Goal: Use online tool/utility: Utilize a website feature to perform a specific function

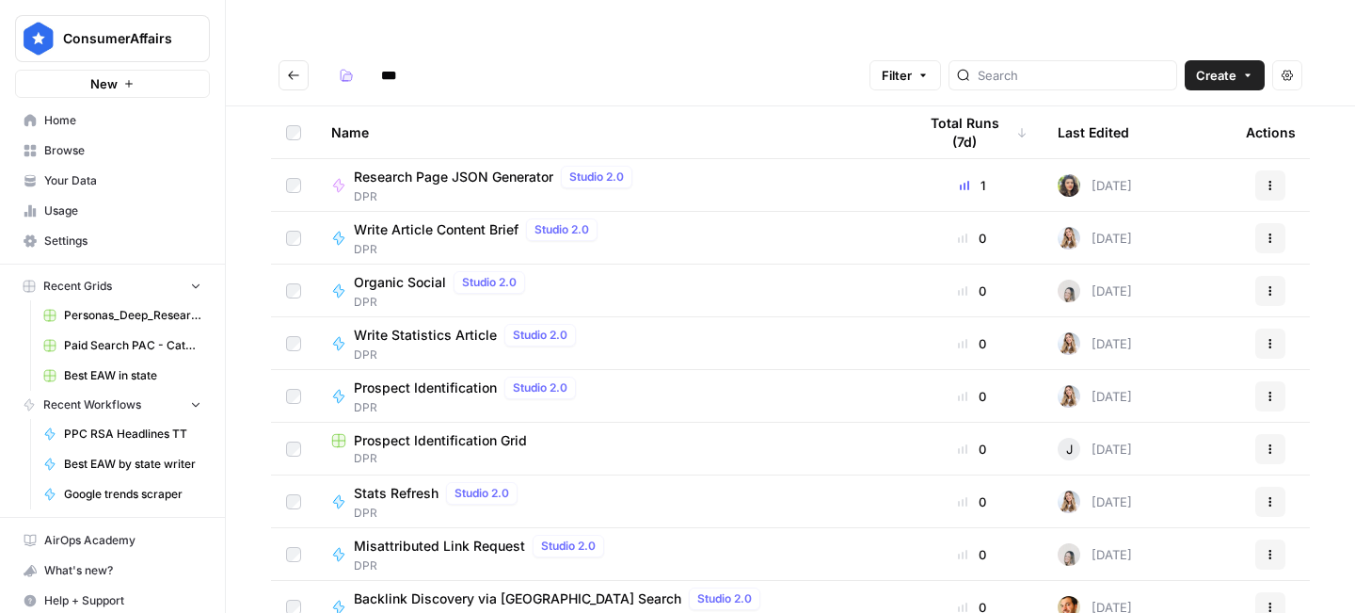
click at [68, 121] on span "Home" at bounding box center [122, 120] width 157 height 17
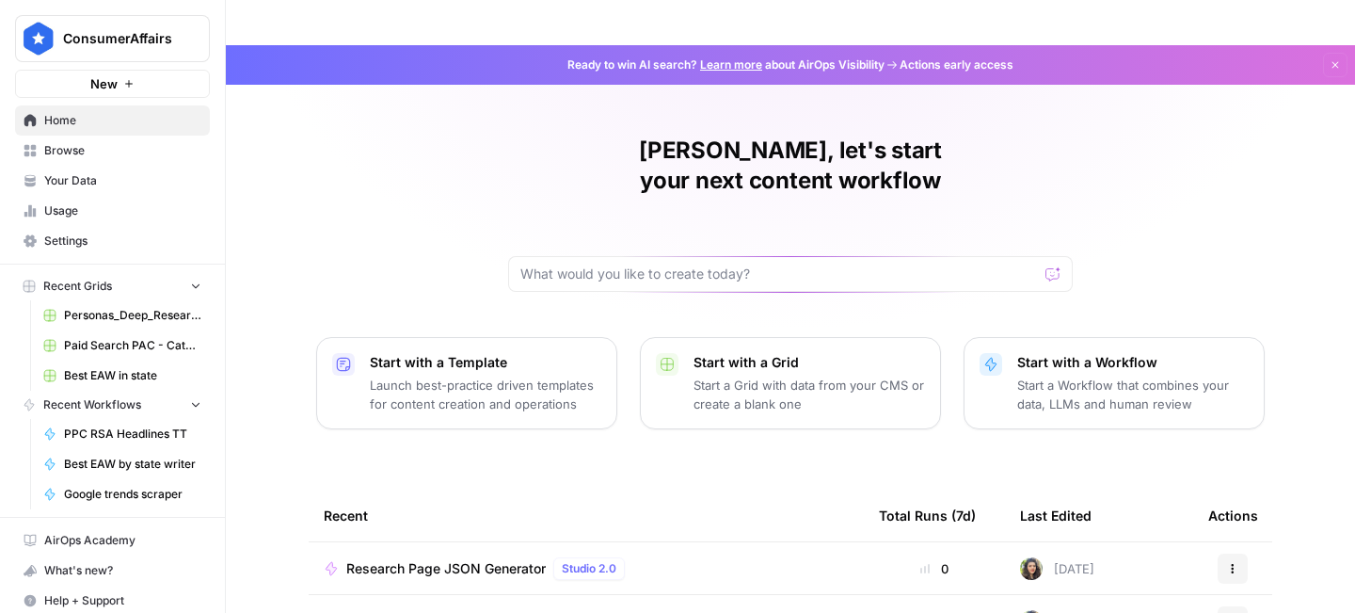
click at [116, 145] on span "Browse" at bounding box center [122, 150] width 157 height 17
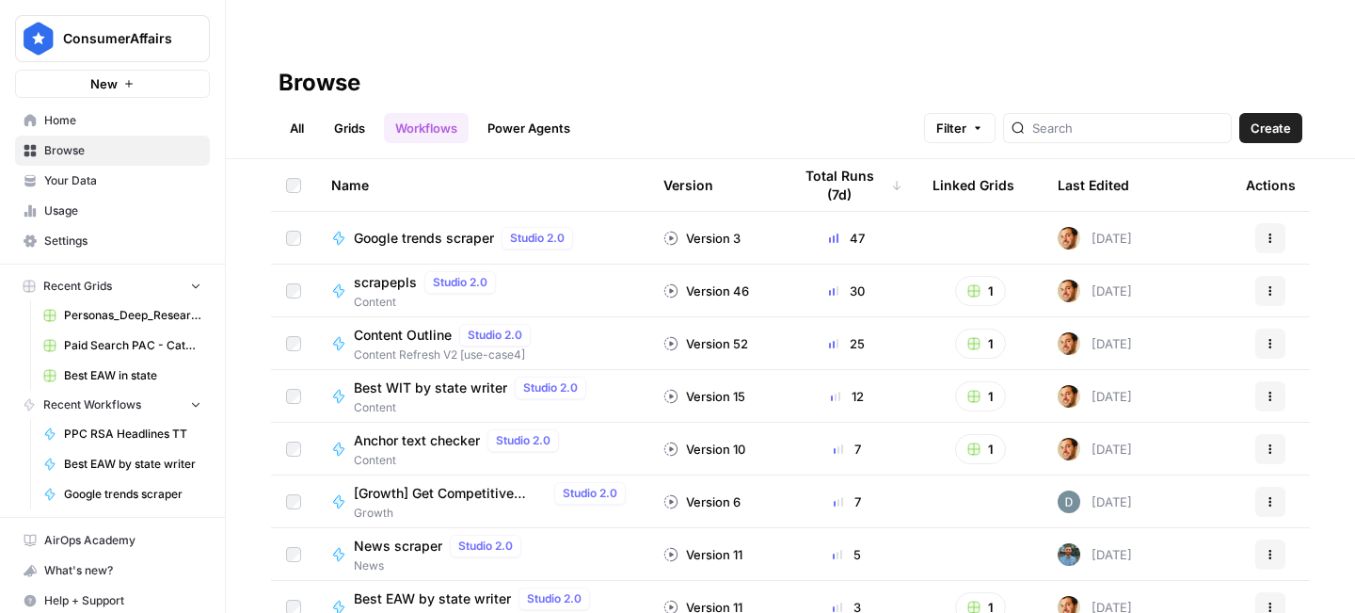
click at [293, 113] on link "All" at bounding box center [297, 128] width 37 height 30
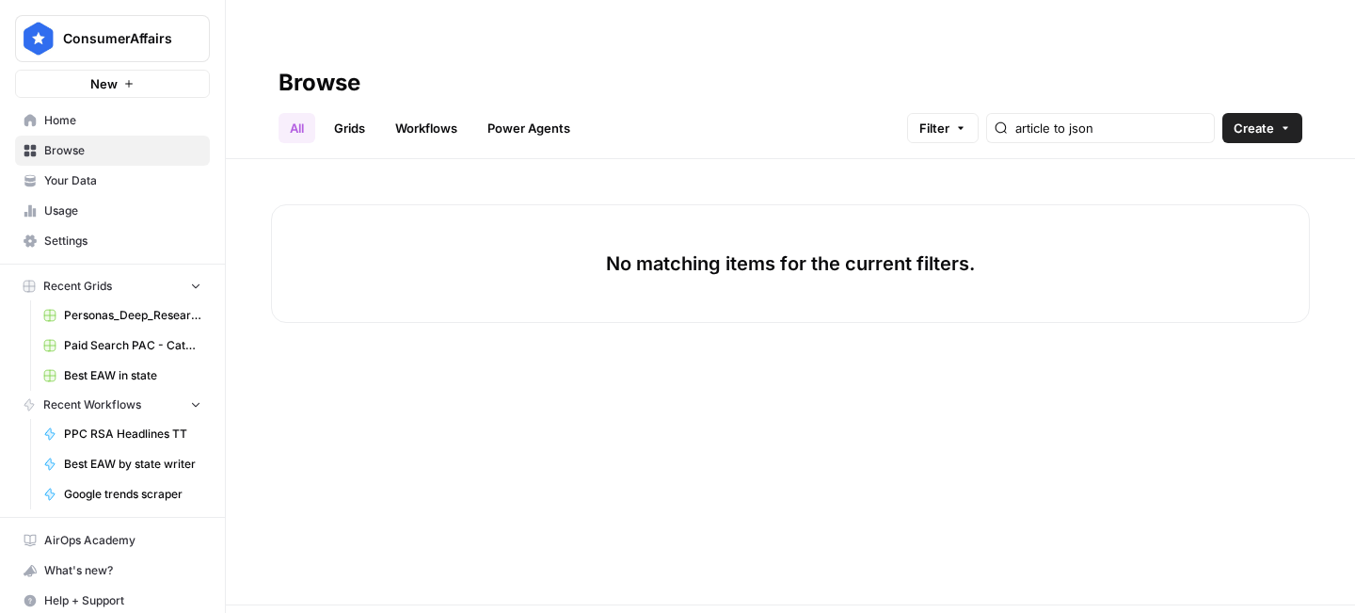
click at [382, 113] on ul "All Grids Workflows Power Agents" at bounding box center [430, 128] width 303 height 30
click at [356, 113] on link "Grids" at bounding box center [350, 128] width 54 height 30
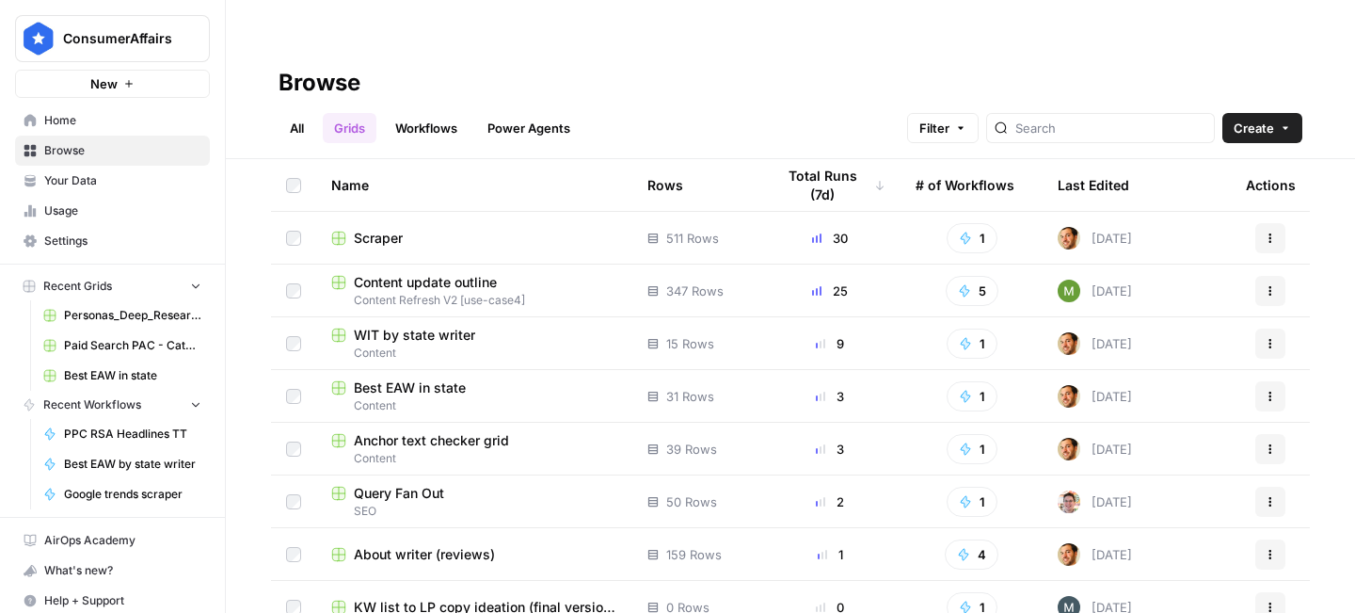
click at [81, 187] on span "Your Data" at bounding box center [122, 180] width 157 height 17
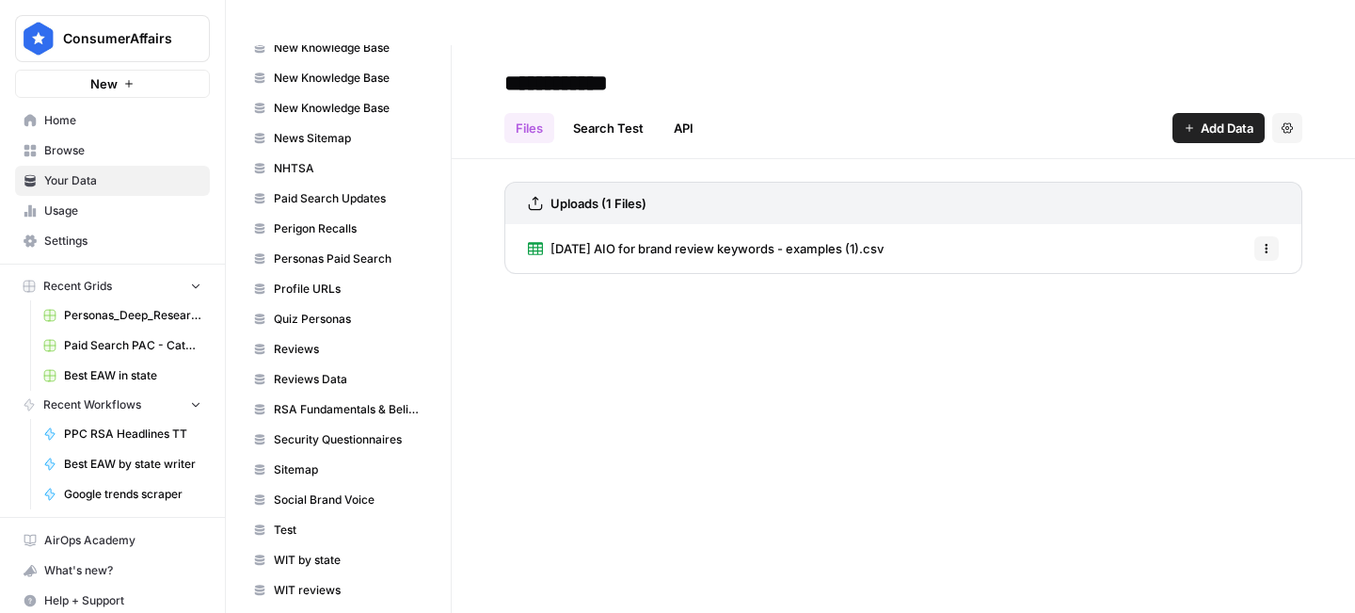
click at [88, 153] on span "Browse" at bounding box center [122, 150] width 157 height 17
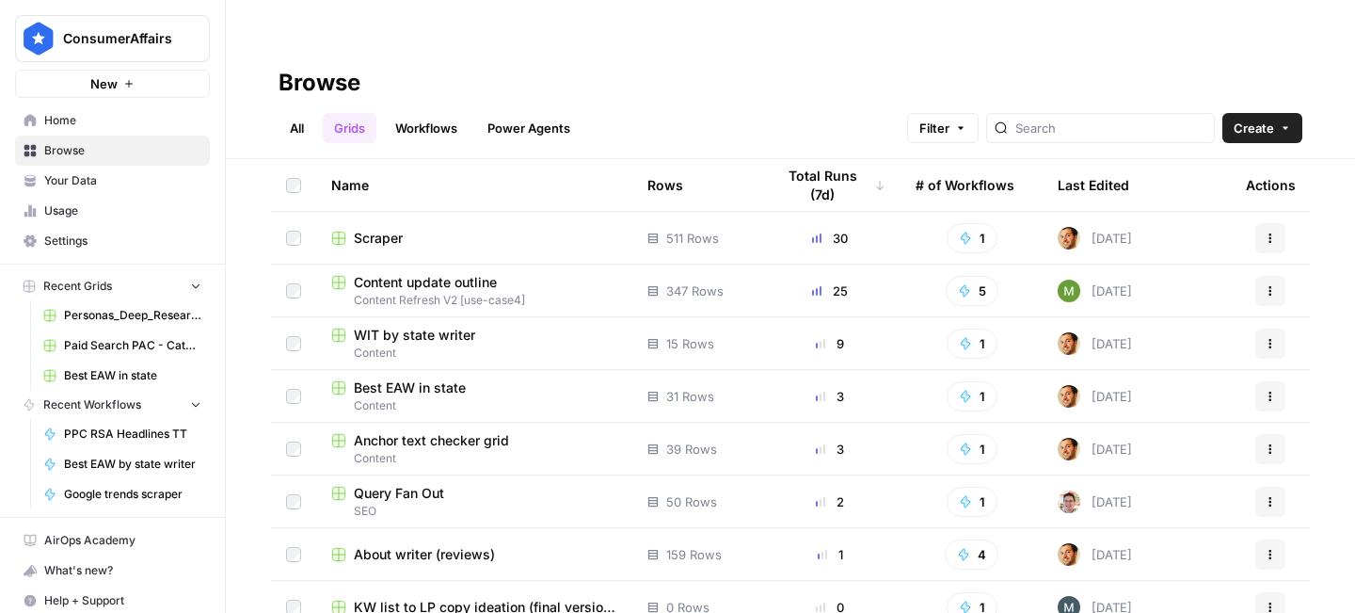
click at [950, 119] on span "Filter" at bounding box center [935, 128] width 30 height 19
click at [188, 291] on button "Recent Grids" at bounding box center [112, 286] width 195 height 28
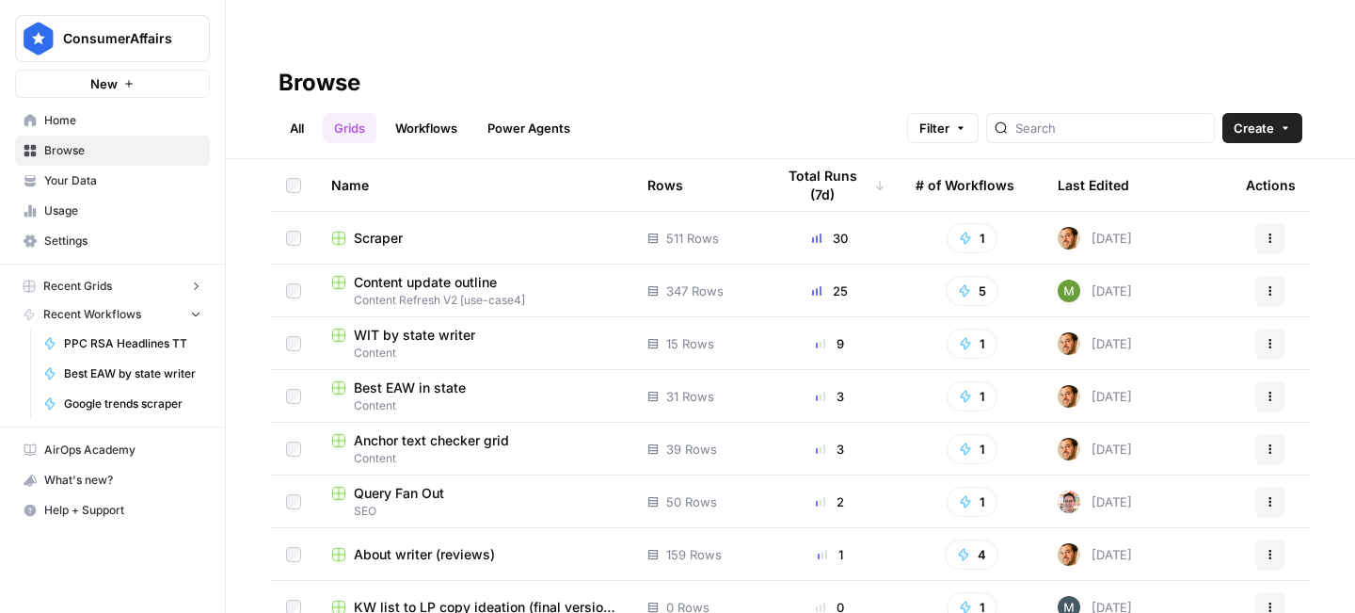
click at [192, 308] on icon "button" at bounding box center [195, 313] width 13 height 13
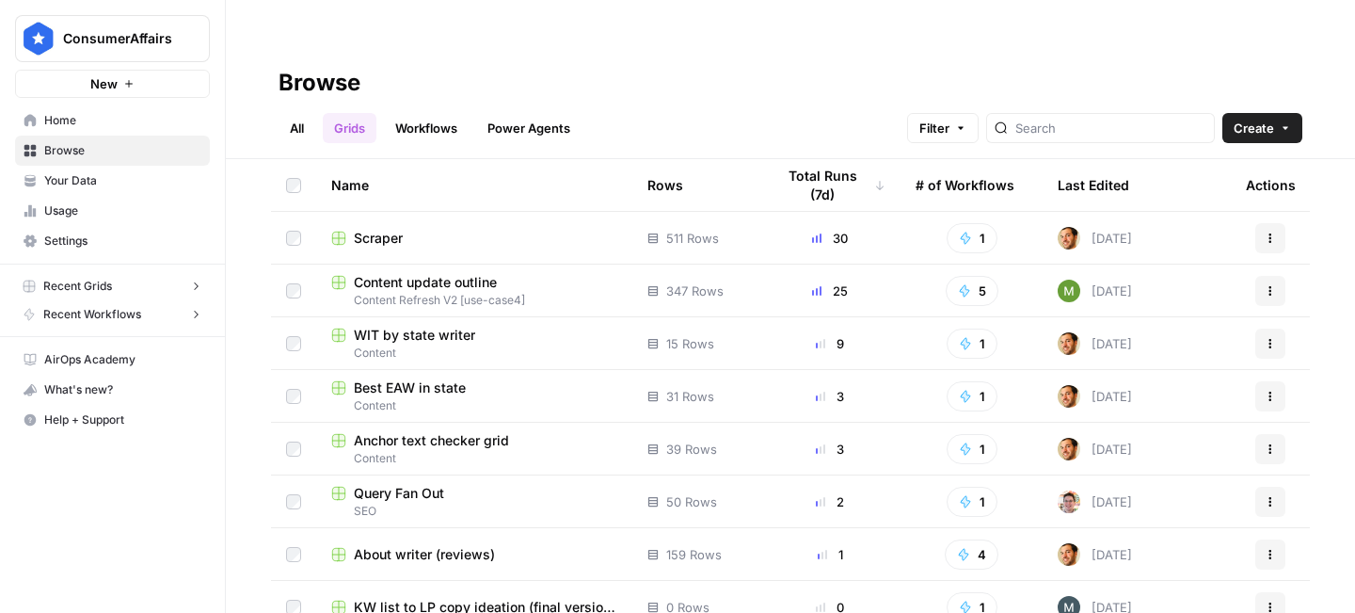
click at [120, 179] on span "Your Data" at bounding box center [122, 180] width 157 height 17
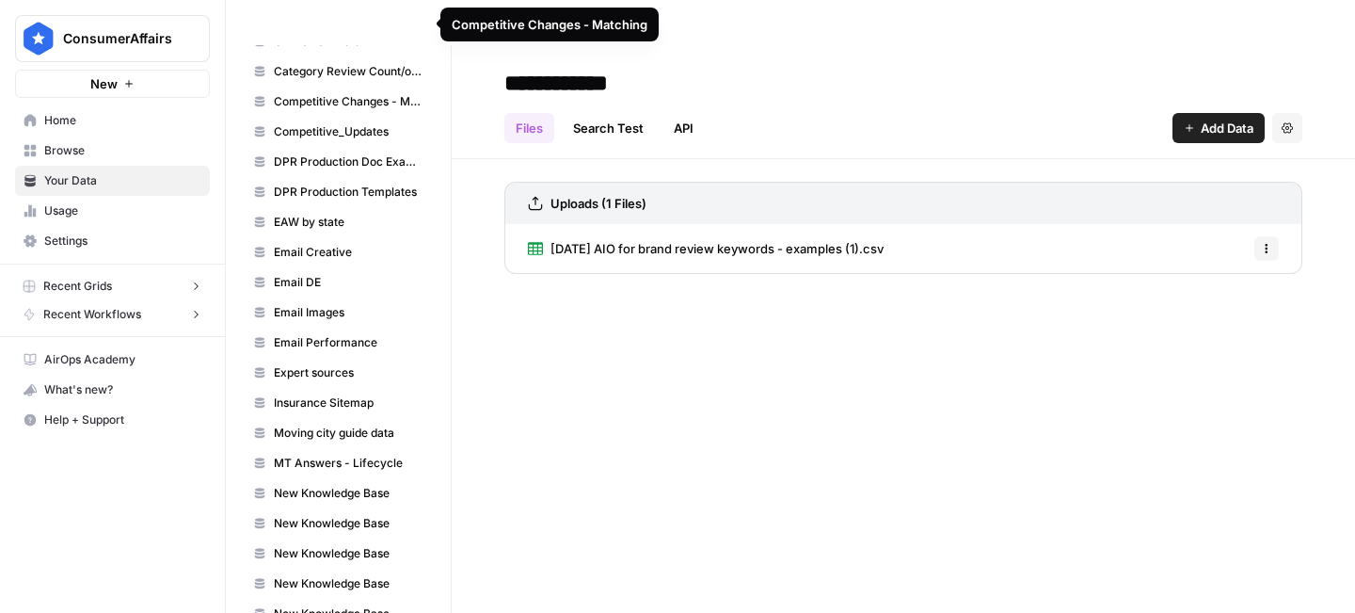
scroll to position [140, 0]
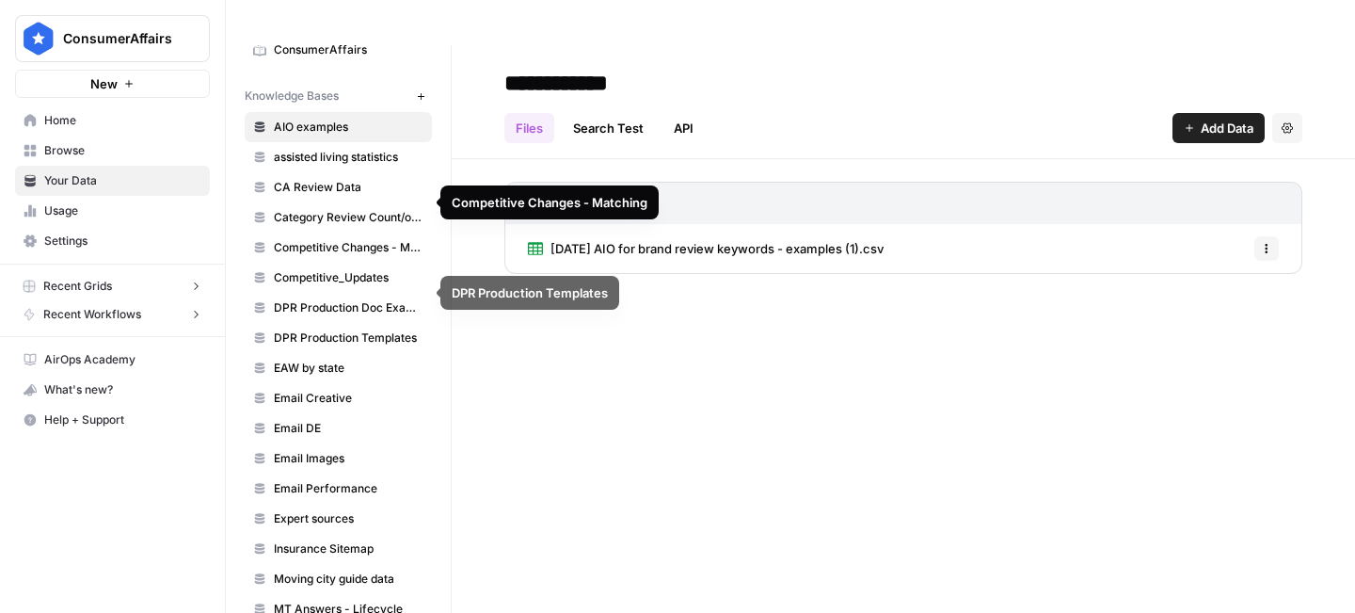
click at [329, 299] on span "DPR Production Doc Examples" at bounding box center [349, 307] width 150 height 17
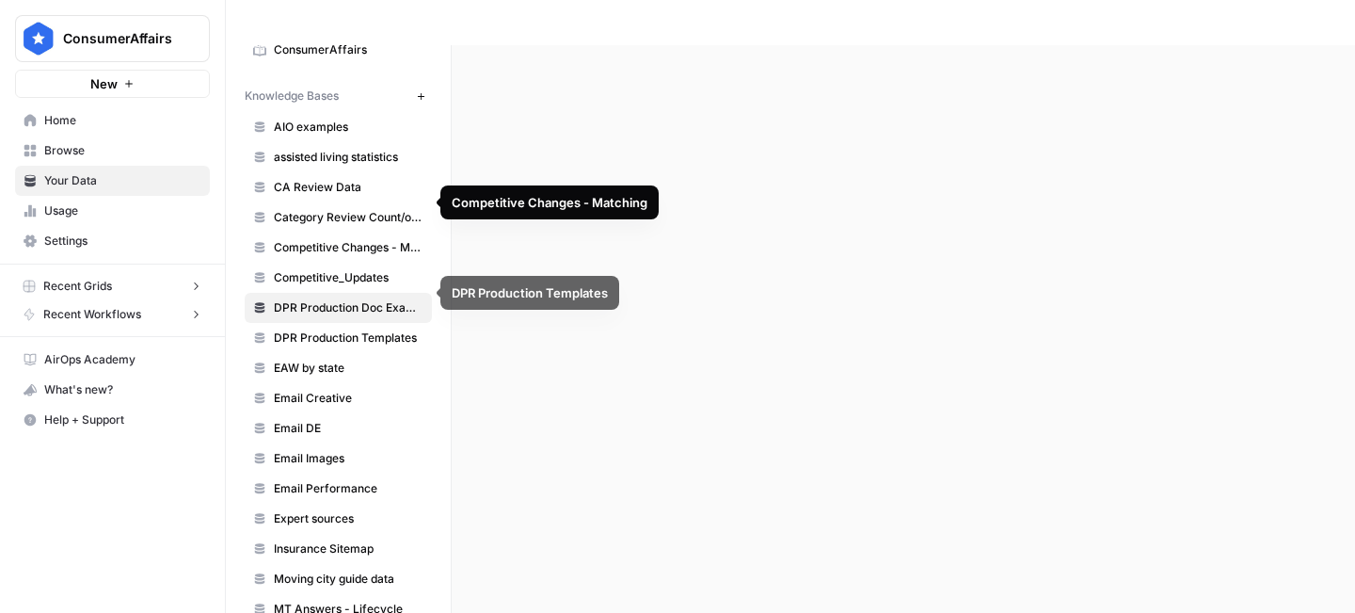
click at [322, 329] on span "DPR Production Templates" at bounding box center [349, 337] width 150 height 17
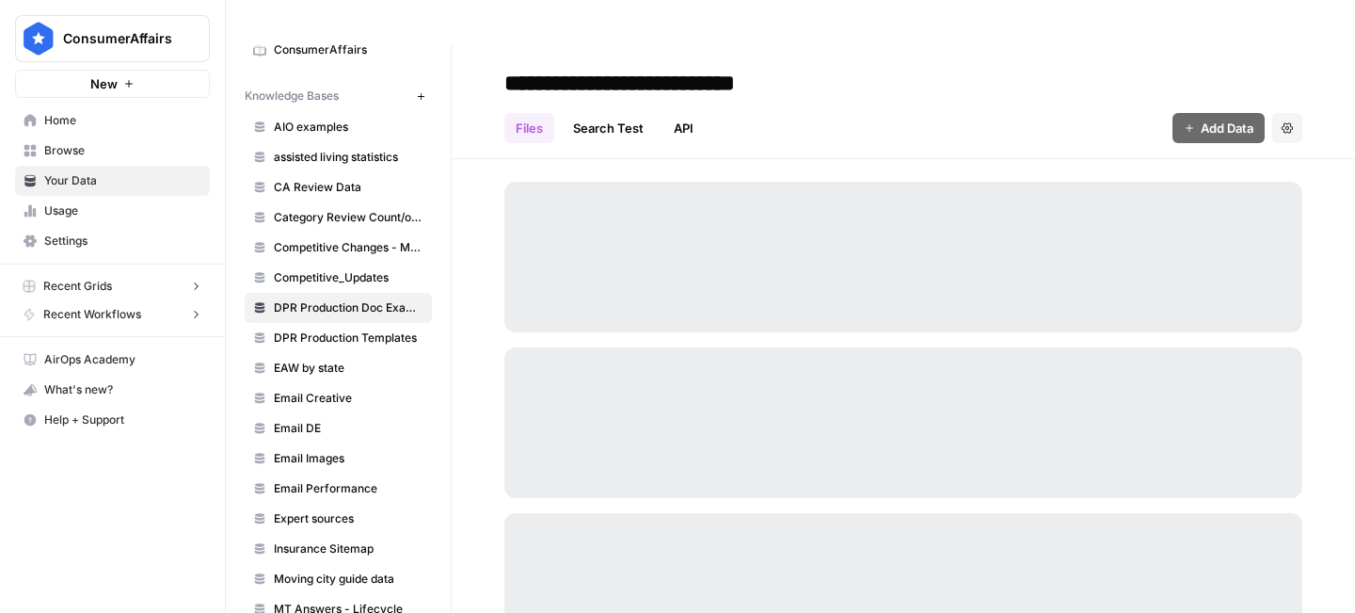
click at [85, 120] on span "Home" at bounding box center [122, 120] width 157 height 17
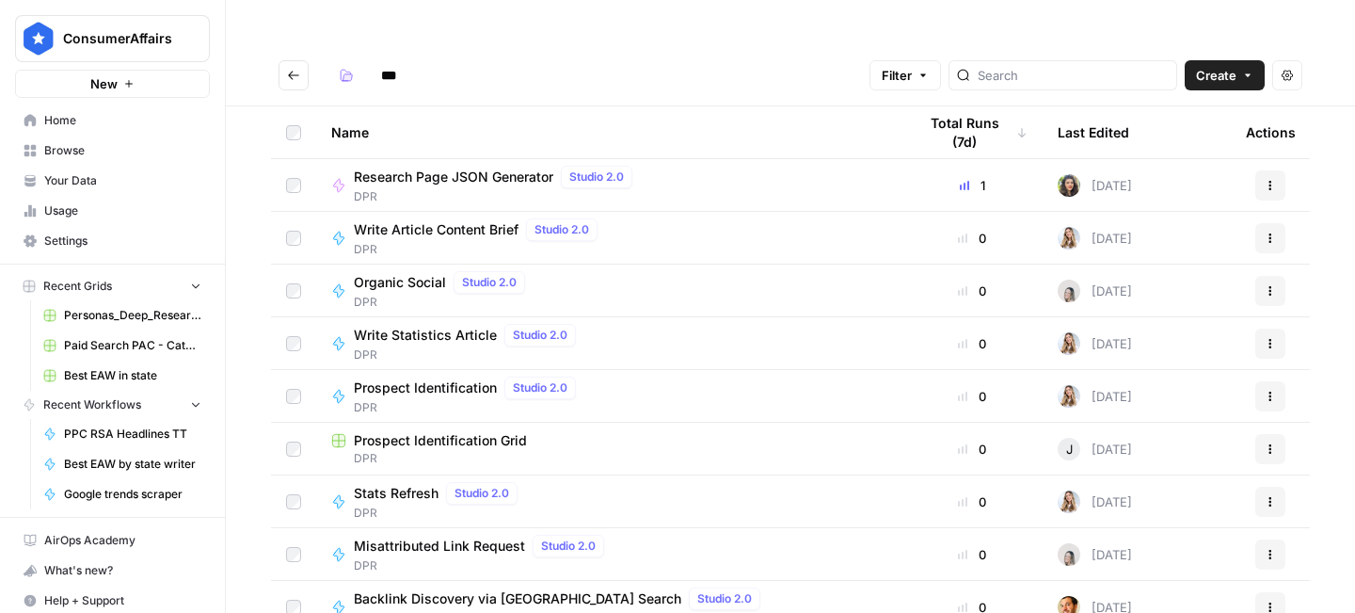
click at [285, 60] on button "Go back" at bounding box center [294, 75] width 30 height 30
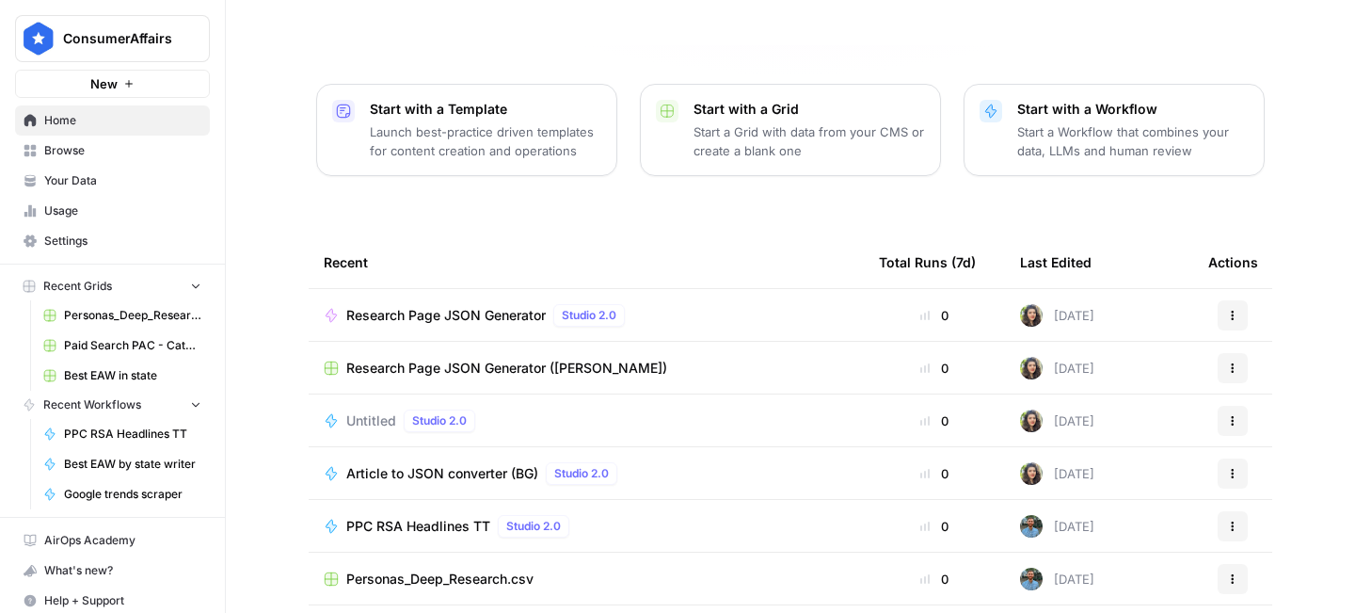
scroll to position [252, 0]
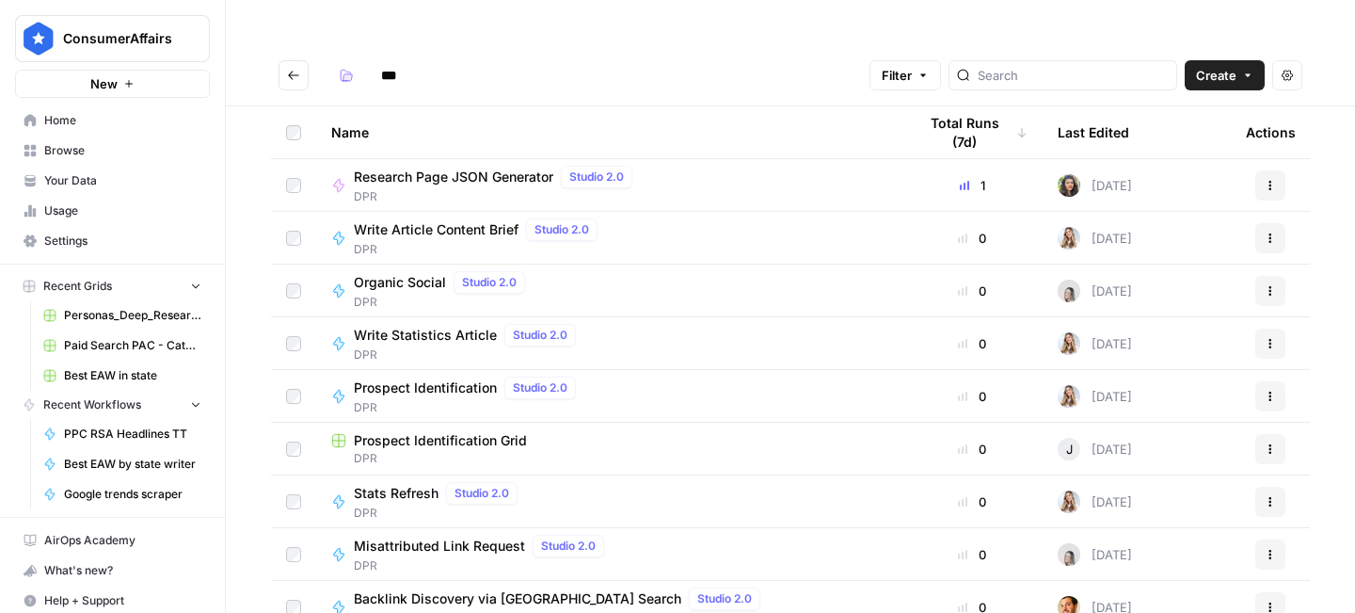
type input "***"
click at [519, 168] on span "Research Page JSON Generator" at bounding box center [454, 177] width 200 height 19
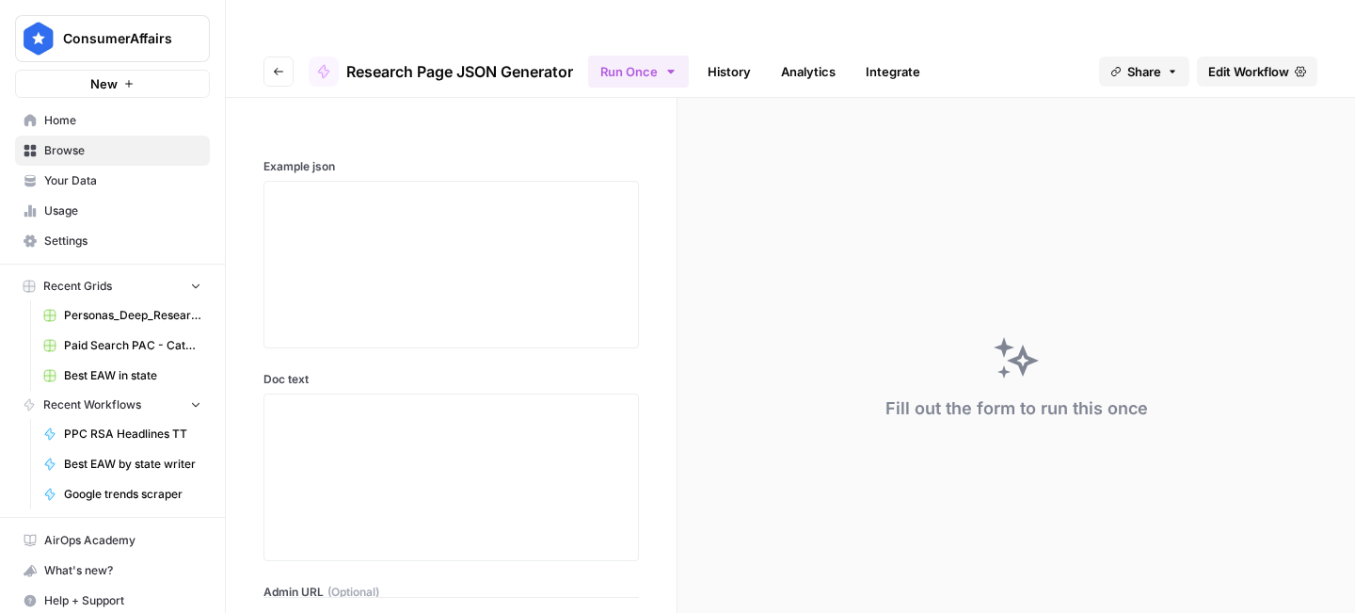
click at [281, 56] on button "Go back" at bounding box center [279, 71] width 30 height 30
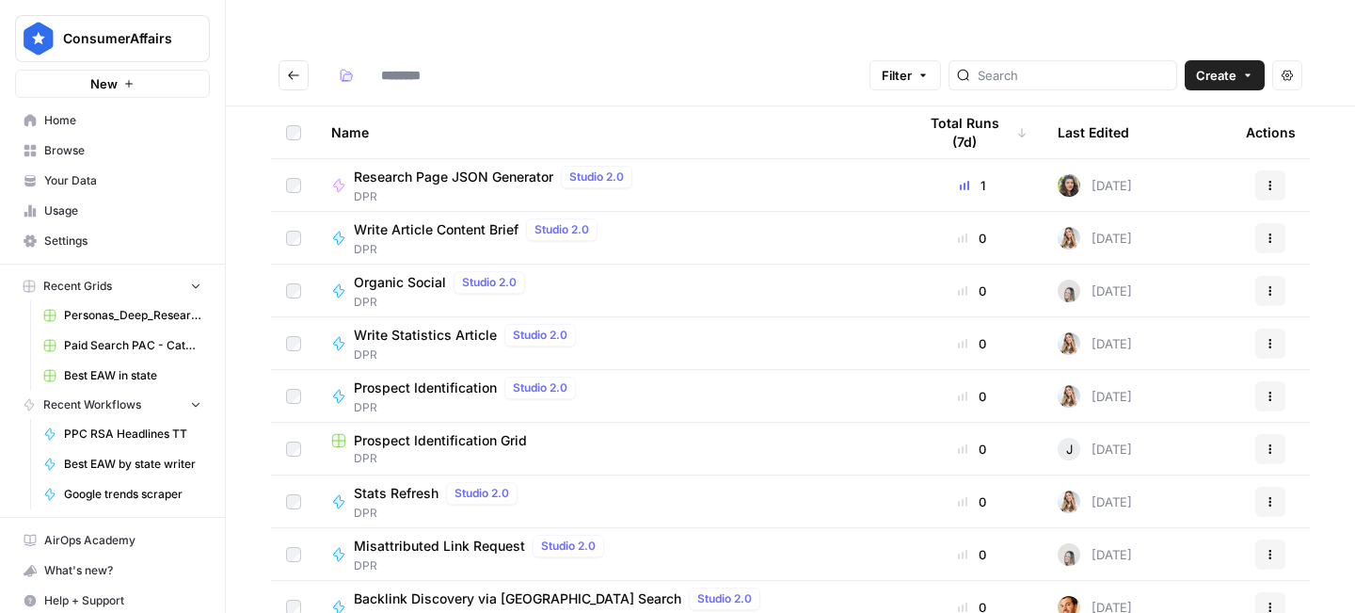
type input "***"
click at [427, 378] on span "Prospect Identification" at bounding box center [425, 387] width 143 height 19
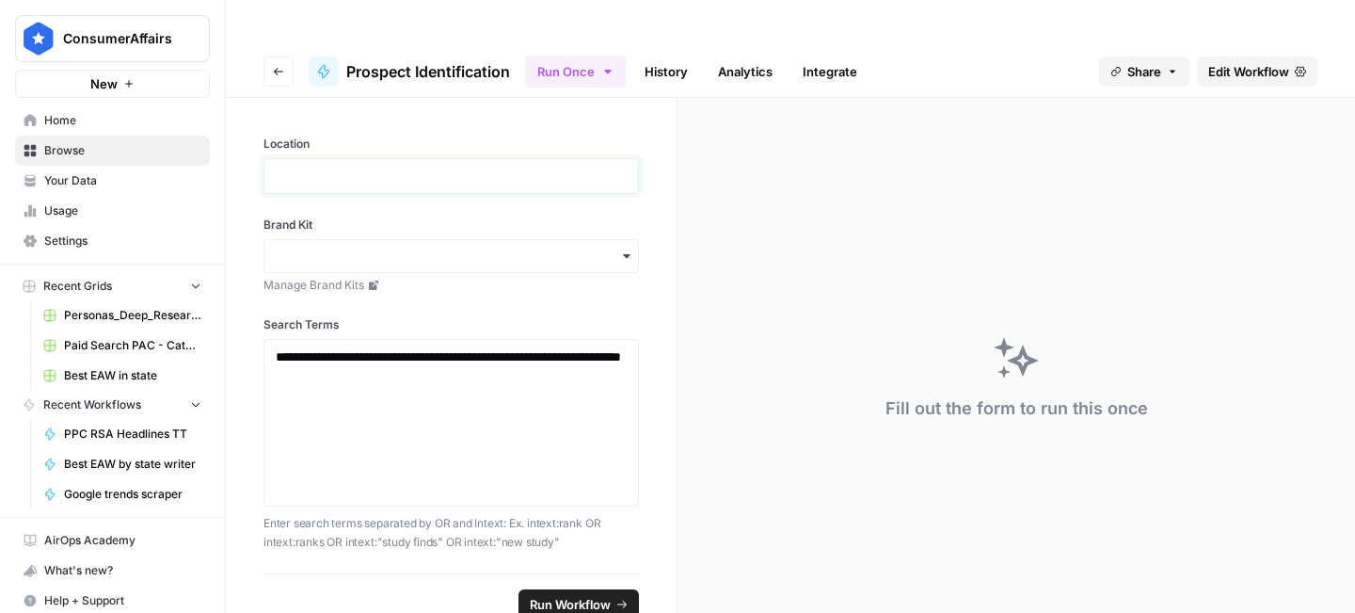
click at [398, 167] on p at bounding box center [451, 176] width 351 height 19
click at [532, 247] on input "Brand Kit" at bounding box center [451, 256] width 351 height 19
click at [473, 290] on div "ConsumerAffairs" at bounding box center [452, 298] width 374 height 36
click at [470, 356] on div "**********" at bounding box center [451, 422] width 351 height 151
click at [555, 595] on span "Run Workflow" at bounding box center [570, 604] width 81 height 19
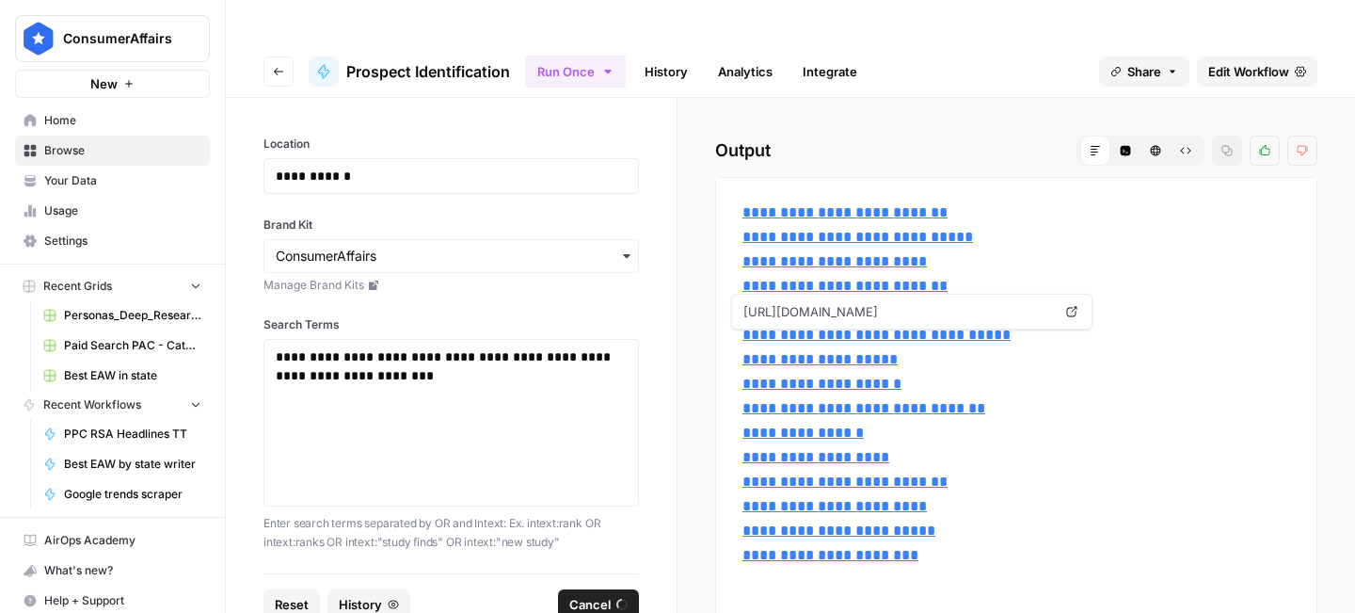
click at [283, 66] on icon "button" at bounding box center [278, 71] width 11 height 11
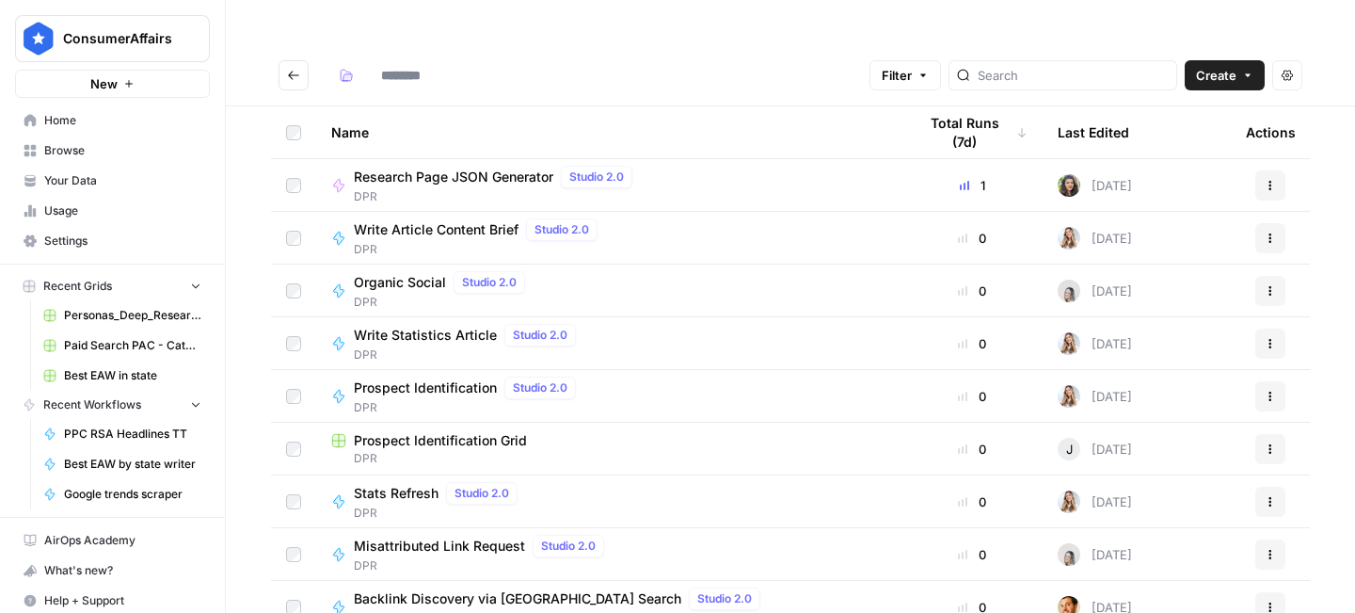
click at [463, 431] on span "Prospect Identification Grid" at bounding box center [440, 440] width 173 height 19
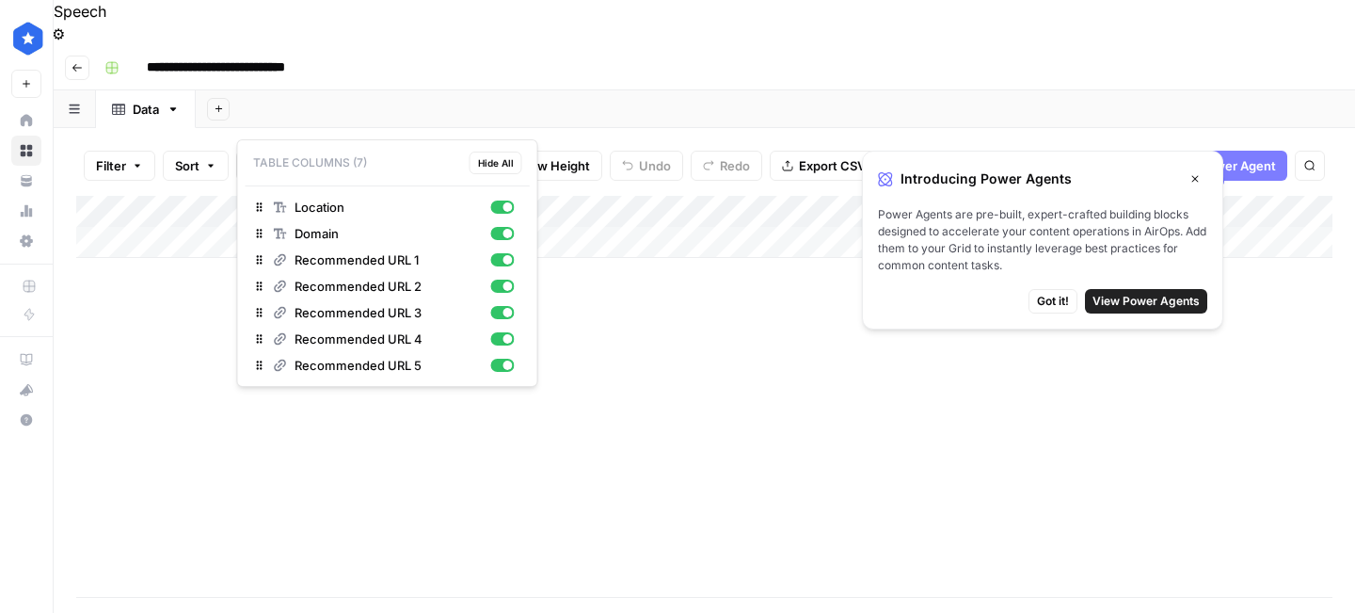
click at [290, 156] on span "7 Columns" at bounding box center [296, 165] width 62 height 19
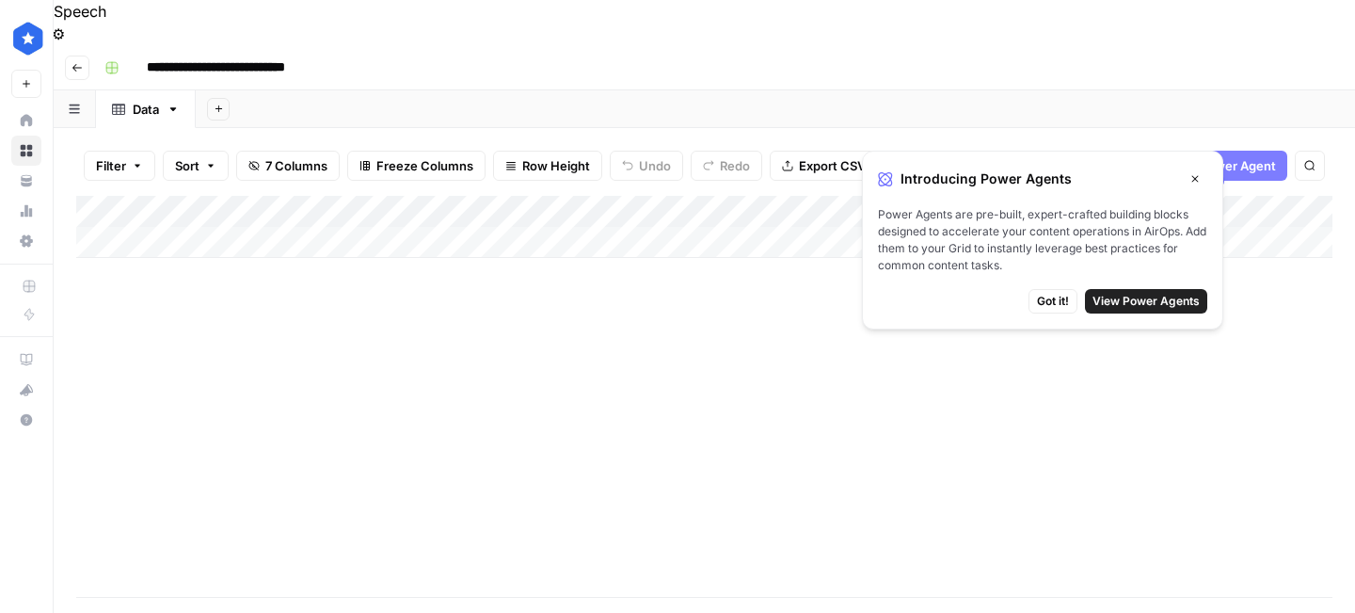
click at [80, 62] on icon "button" at bounding box center [77, 67] width 11 height 11
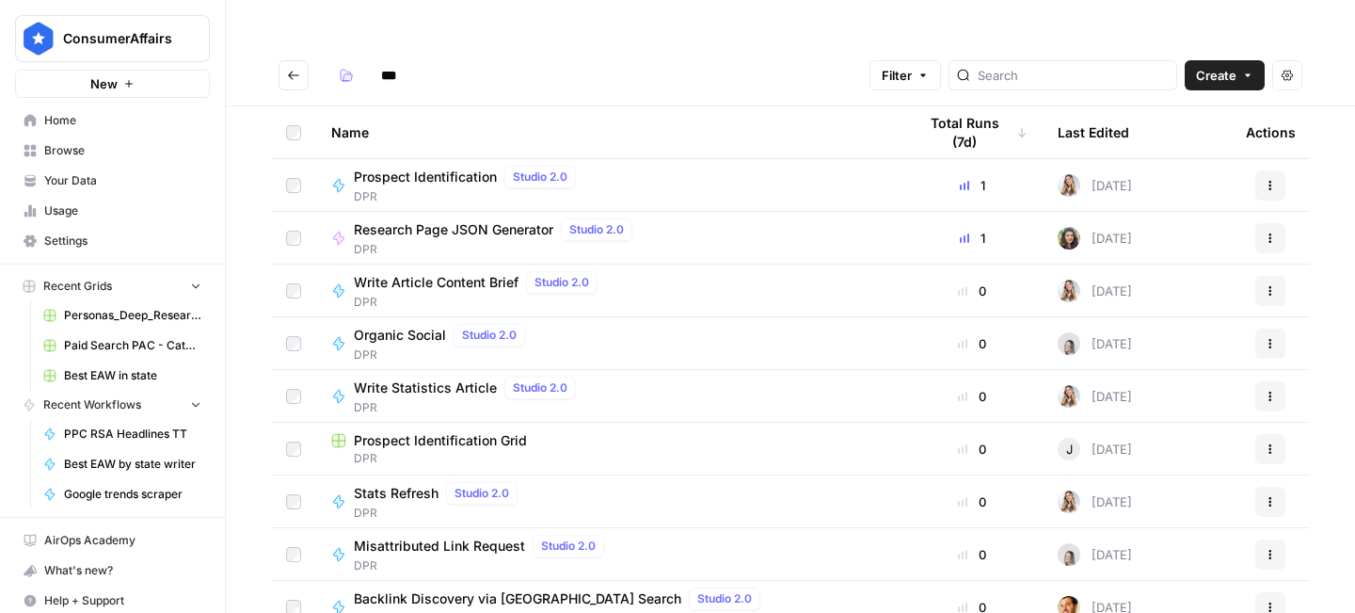
type input "***"
click at [473, 220] on span "Research Page JSON Generator" at bounding box center [454, 229] width 200 height 19
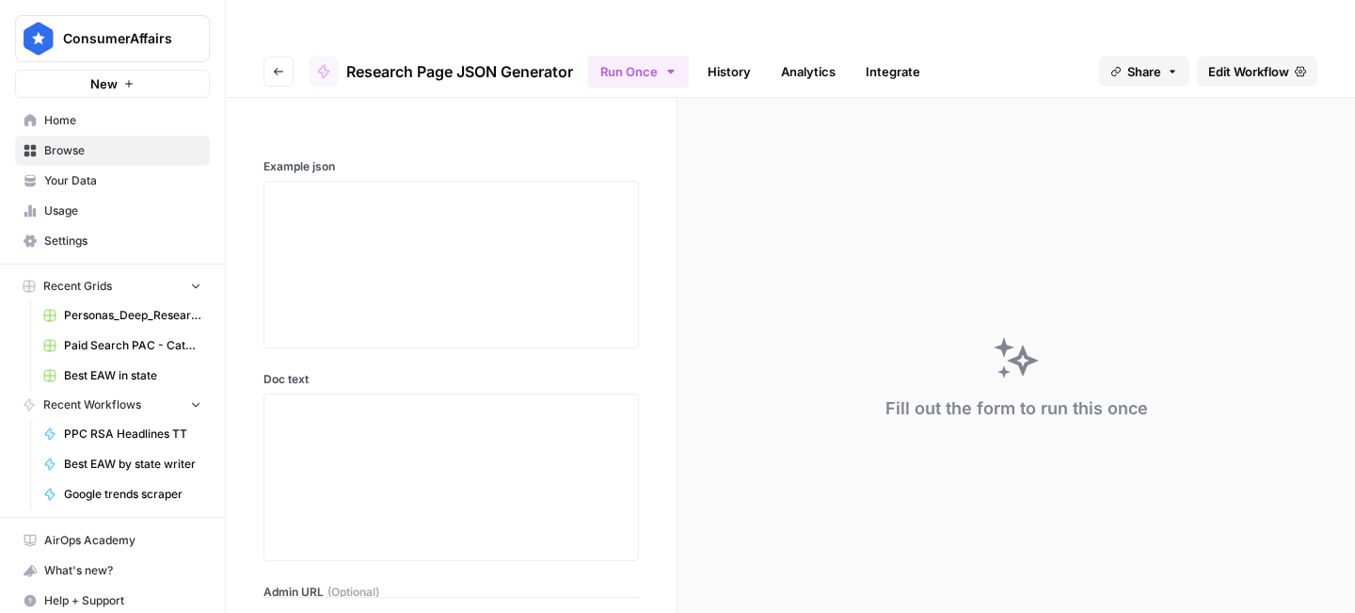
scroll to position [68, 0]
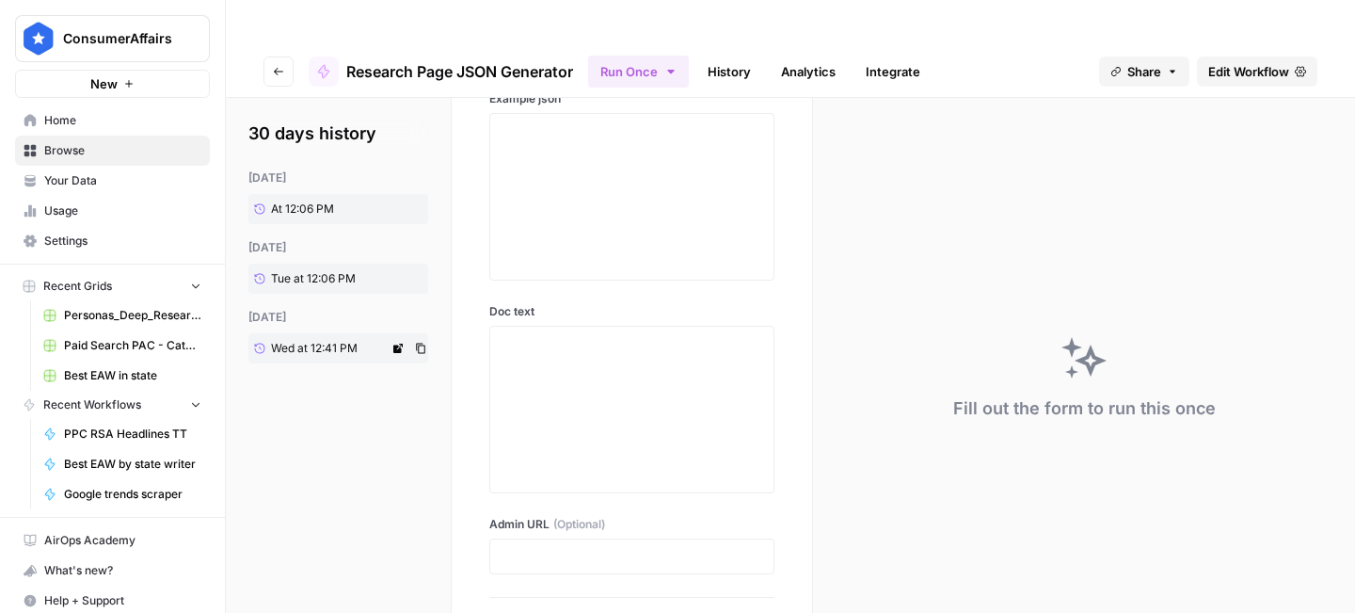
click at [335, 340] on span "Wed at 12:41 PM" at bounding box center [314, 348] width 87 height 17
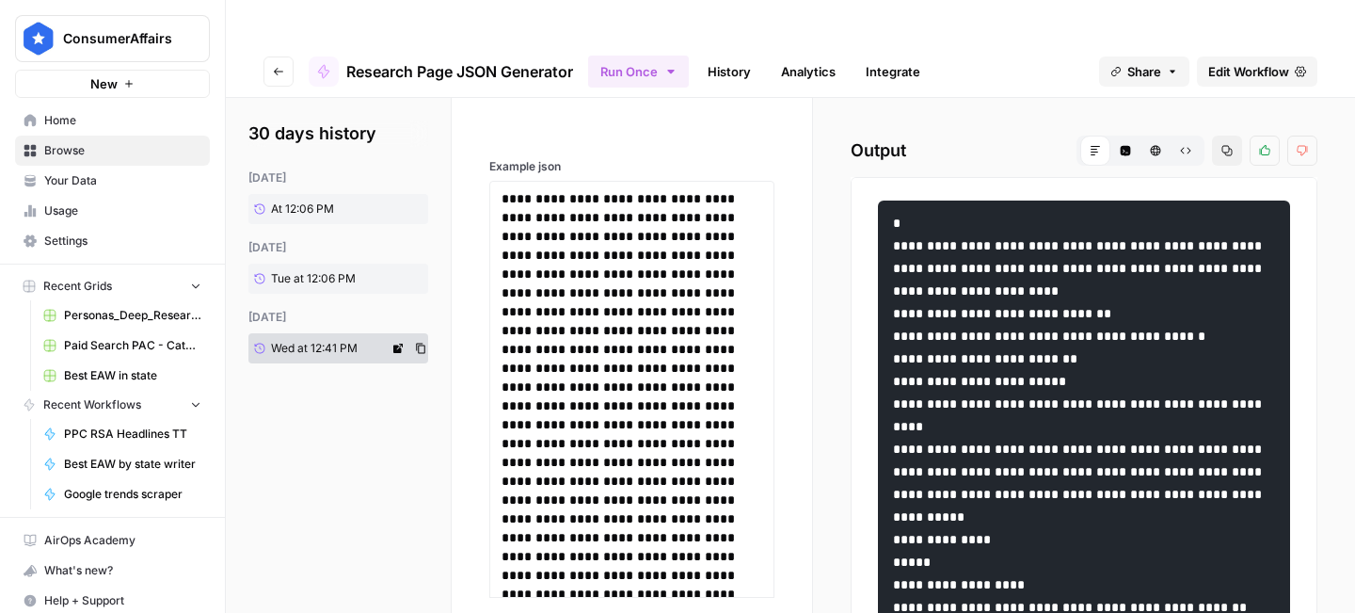
click at [312, 340] on span "Wed at 12:41 PM" at bounding box center [314, 348] width 87 height 17
click at [260, 45] on header "Go back Research Page JSON Generator Run Once History Analytics Integrate Share…" at bounding box center [791, 71] width 1130 height 53
click at [284, 56] on button "Go back" at bounding box center [279, 71] width 30 height 30
click at [278, 56] on button "Go back" at bounding box center [279, 71] width 30 height 30
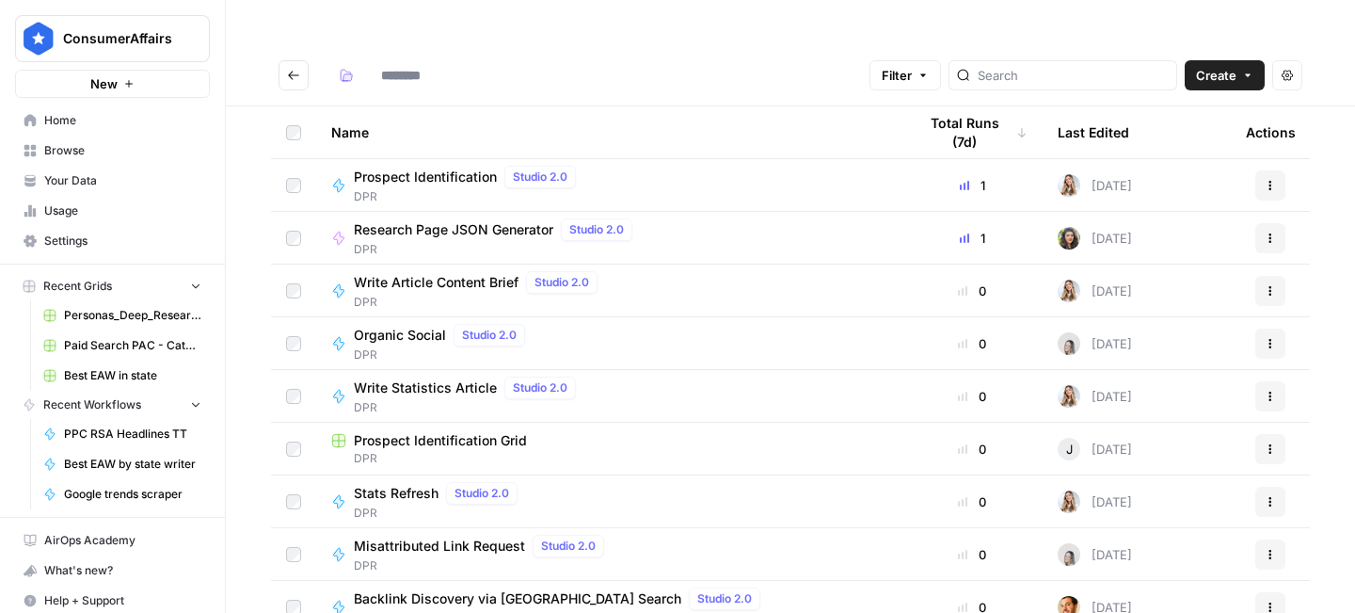
click at [426, 166] on div "Prospect Identification Studio 2.0" at bounding box center [469, 177] width 230 height 23
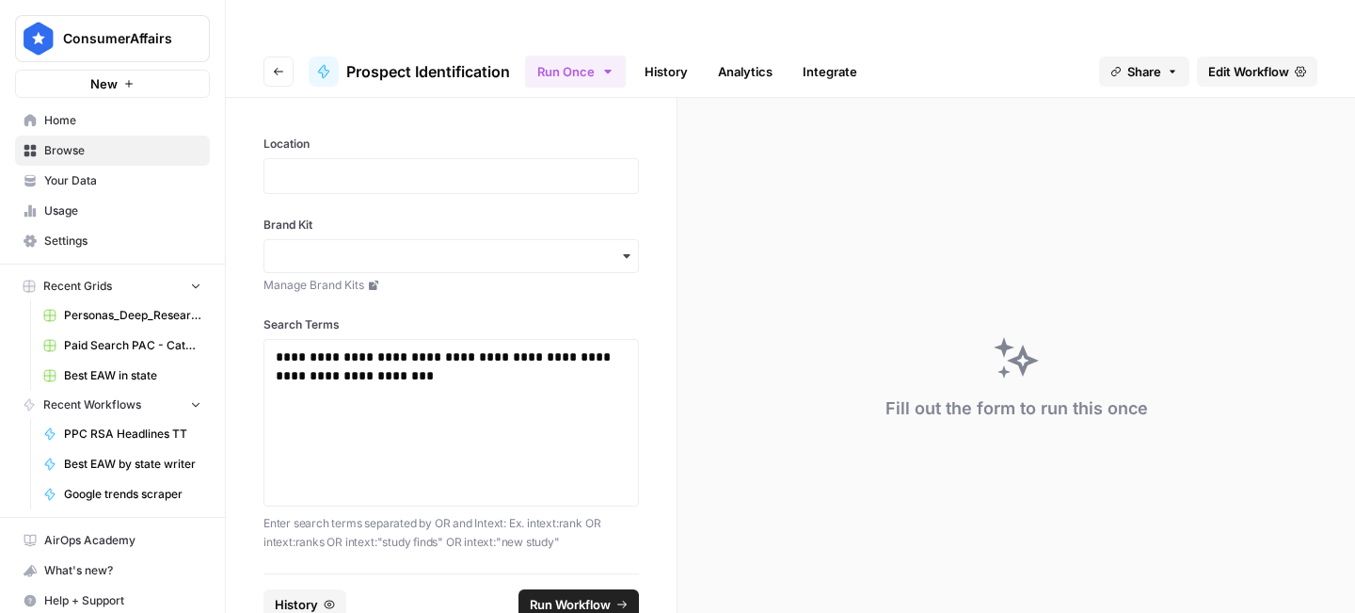
click at [313, 595] on span "History" at bounding box center [296, 604] width 43 height 19
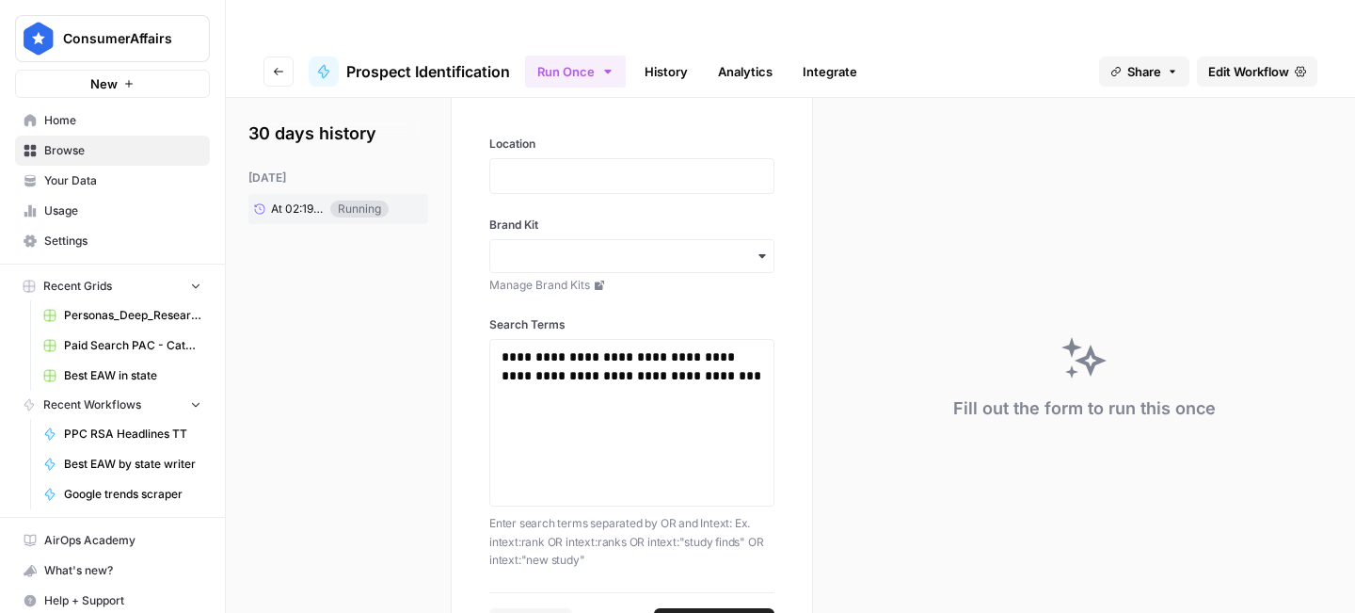
click at [328, 301] on div "30 days history [DATE] At 02:19 PM Running" at bounding box center [339, 378] width 226 height 560
click at [274, 66] on icon "button" at bounding box center [278, 71] width 11 height 11
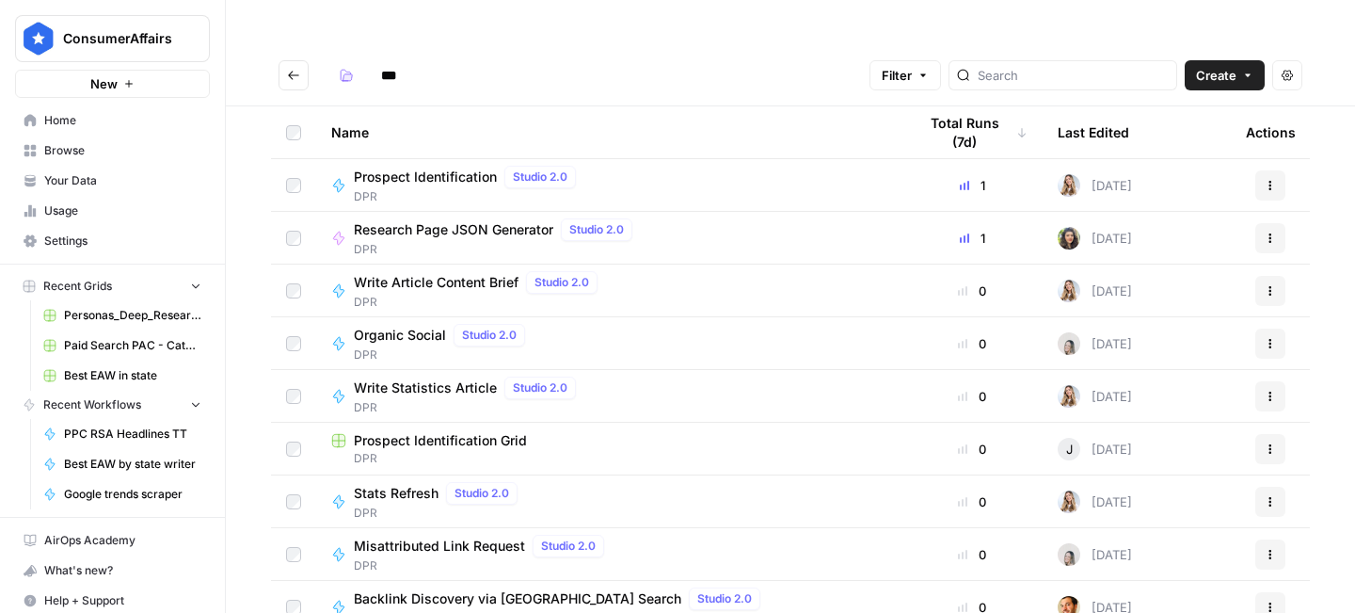
type input "***"
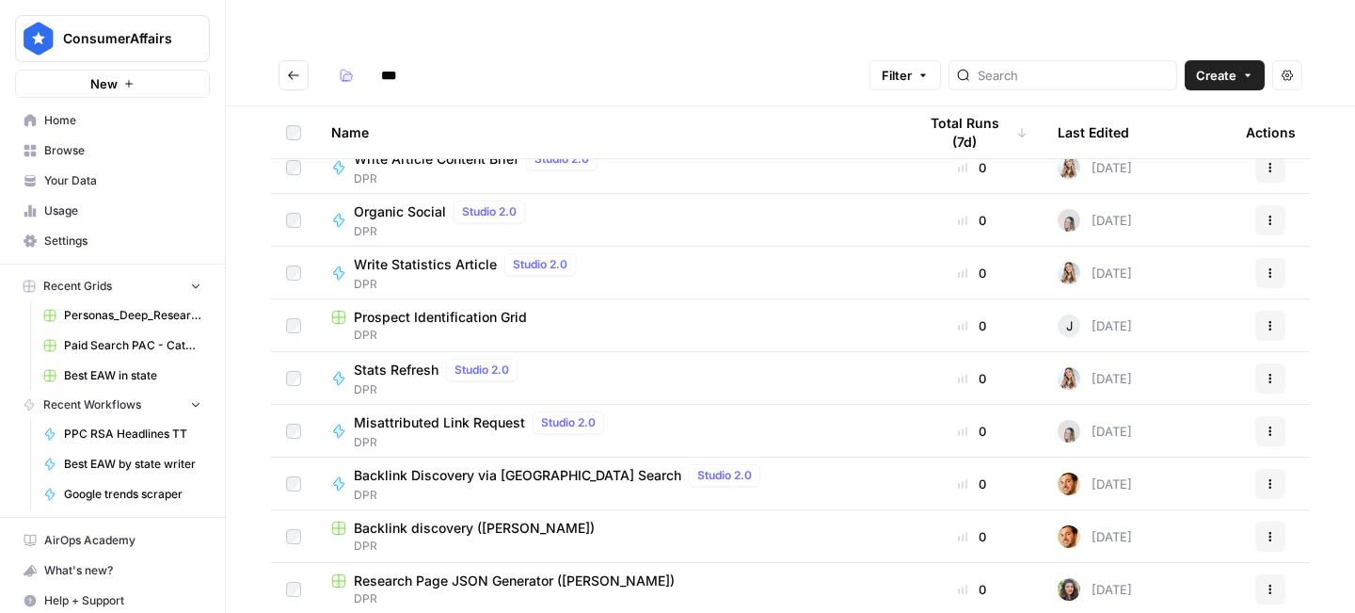
click at [543, 466] on span "Backlink Discovery via [GEOGRAPHIC_DATA] Search" at bounding box center [518, 475] width 328 height 19
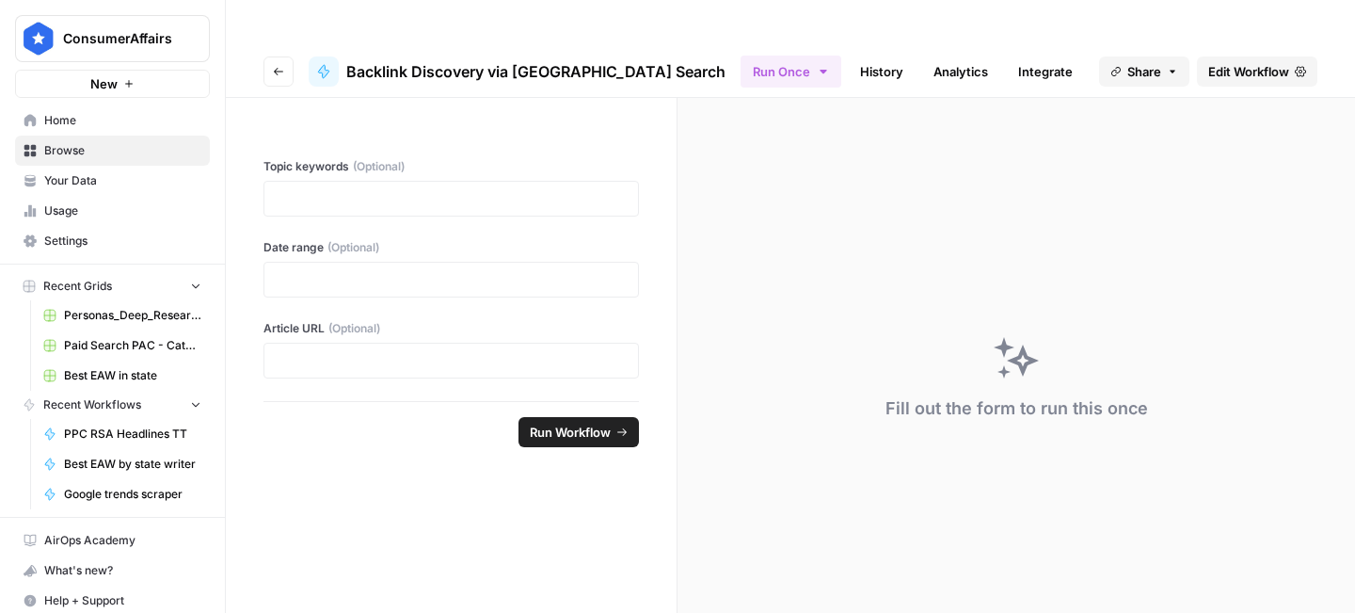
click at [290, 56] on button "Go back" at bounding box center [279, 71] width 30 height 30
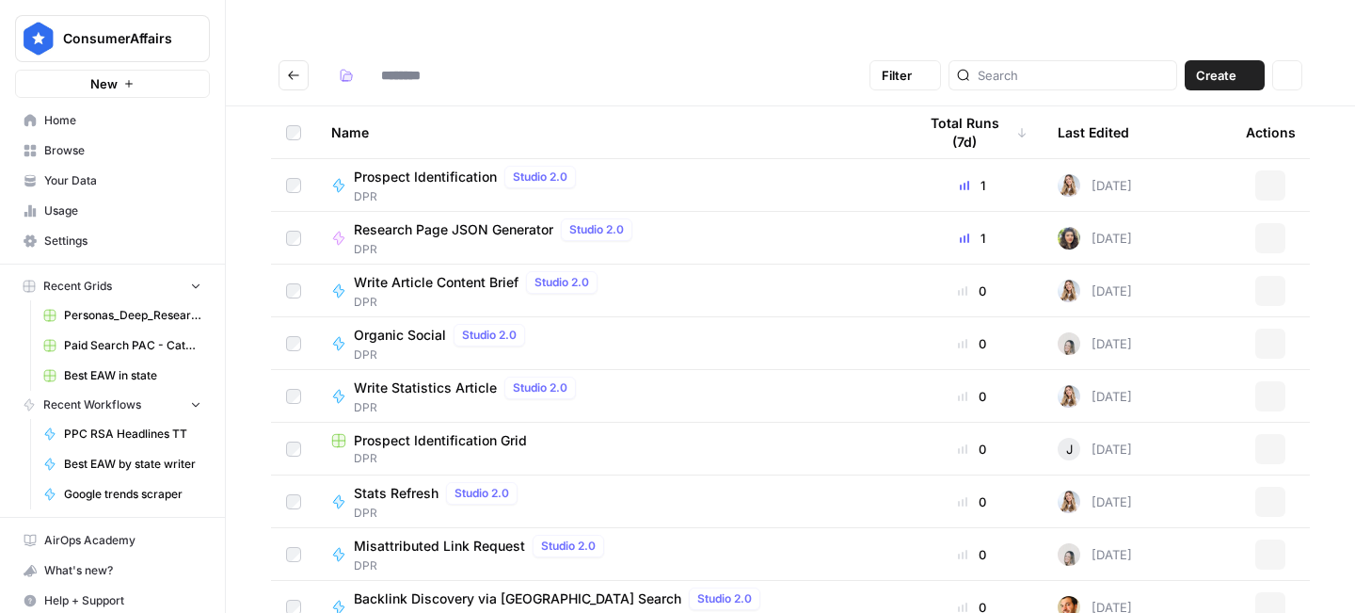
type input "***"
